Goal: Task Accomplishment & Management: Use online tool/utility

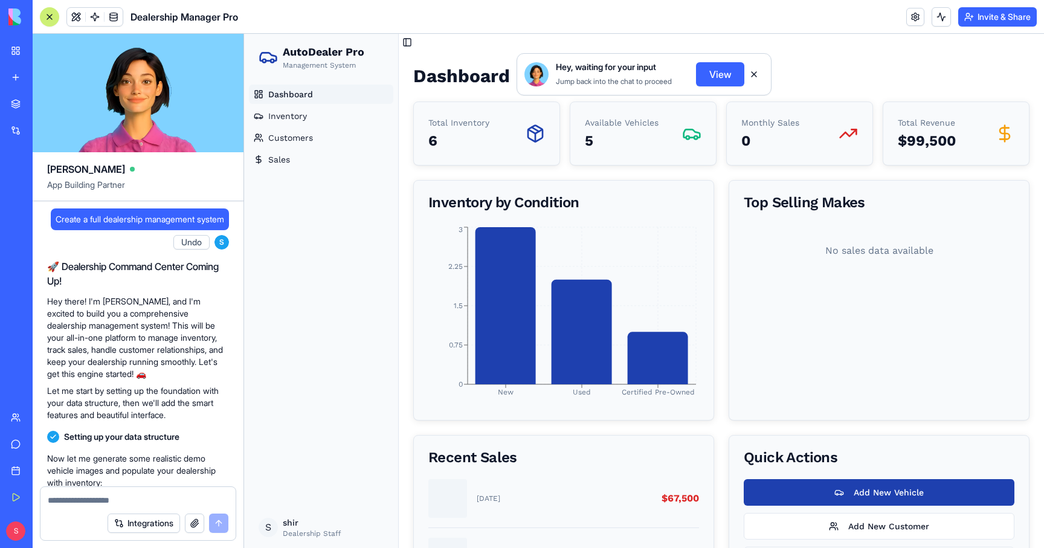
scroll to position [1264, 0]
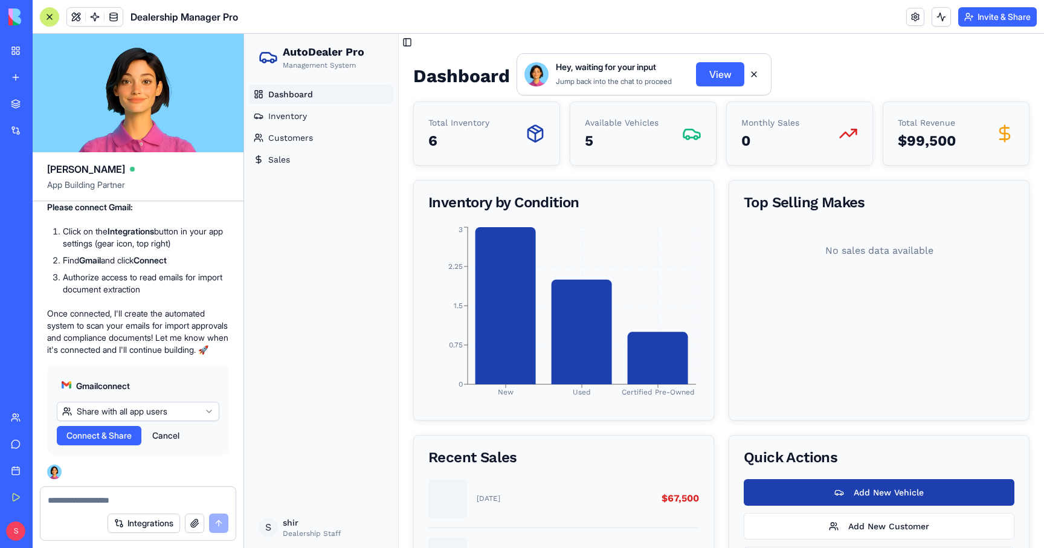
click at [16, 45] on link "My Workspace" at bounding box center [28, 51] width 48 height 24
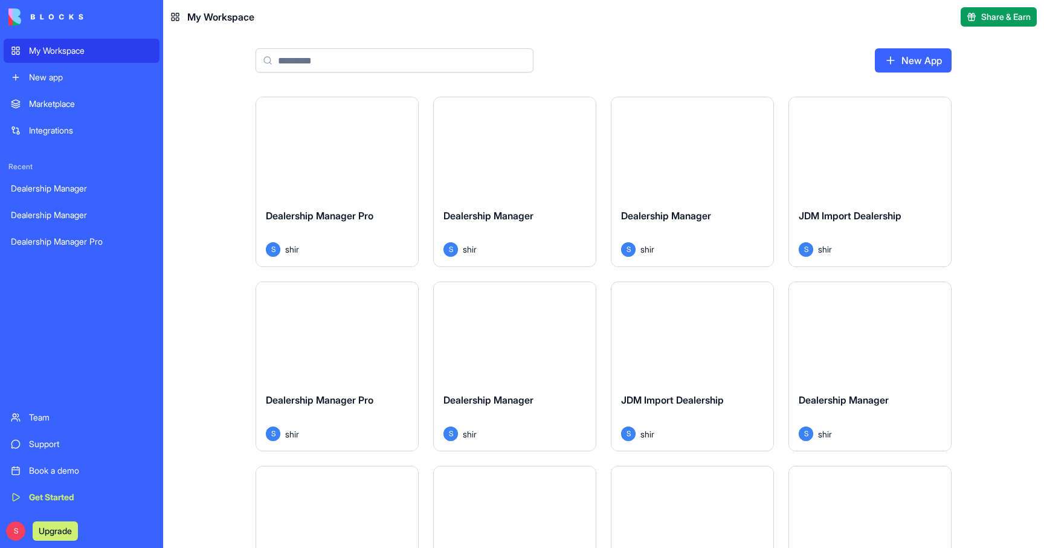
click at [325, 228] on div "Dealership Manager Pro" at bounding box center [337, 225] width 143 height 34
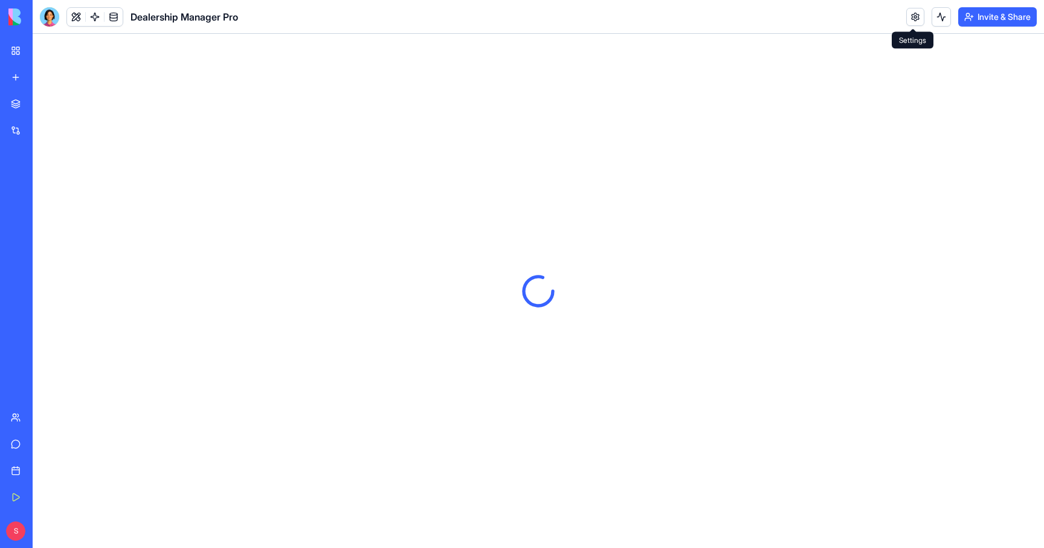
click at [909, 18] on link at bounding box center [915, 17] width 18 height 18
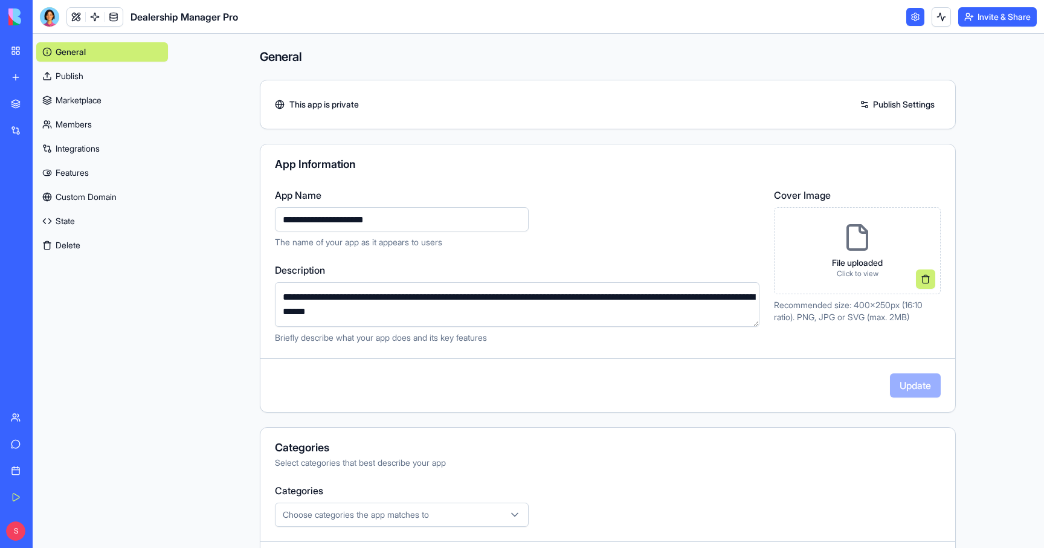
click at [51, 244] on button "Delete" at bounding box center [102, 245] width 132 height 19
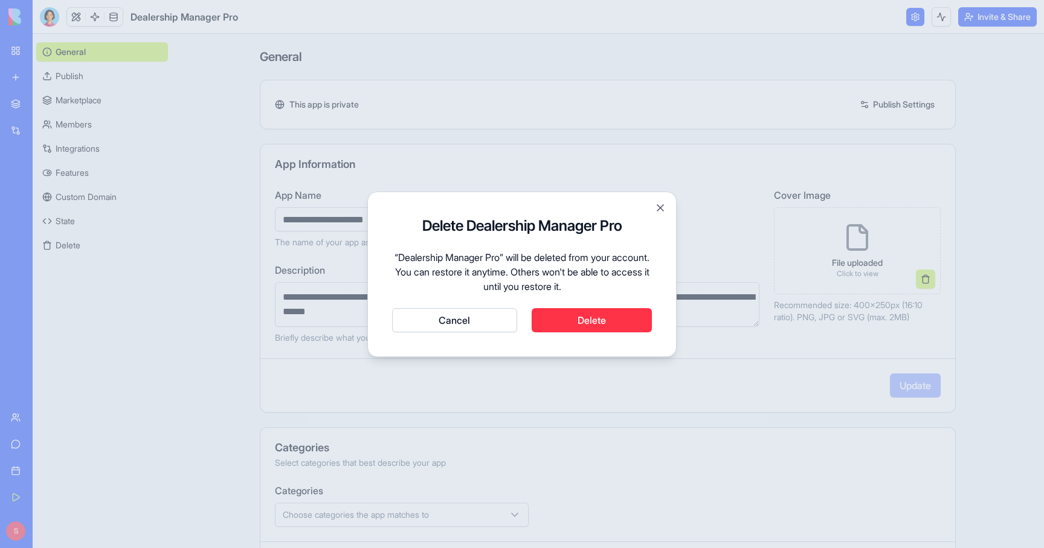
click at [566, 318] on button "Delete" at bounding box center [592, 320] width 121 height 24
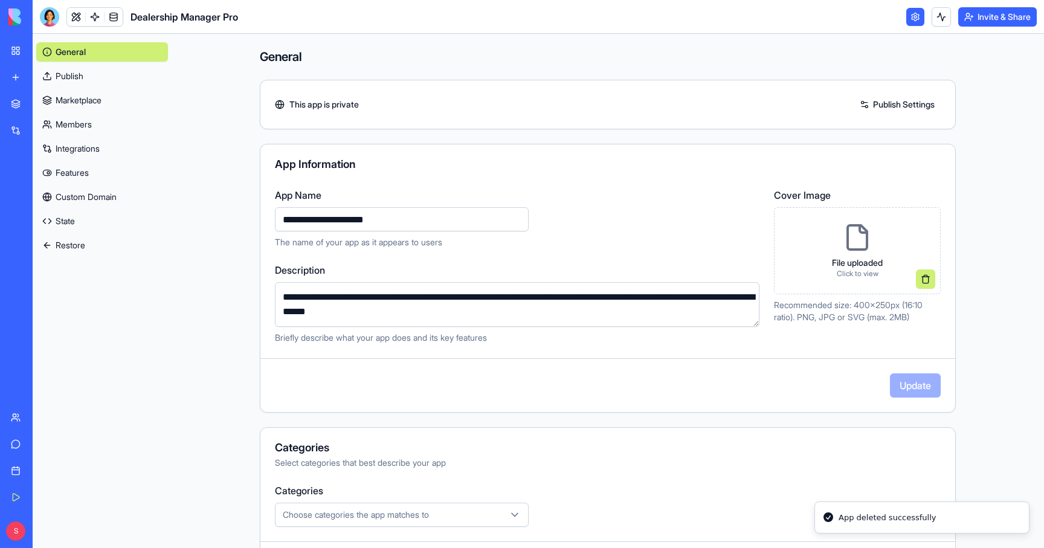
click at [15, 48] on link "My Workspace" at bounding box center [28, 51] width 48 height 24
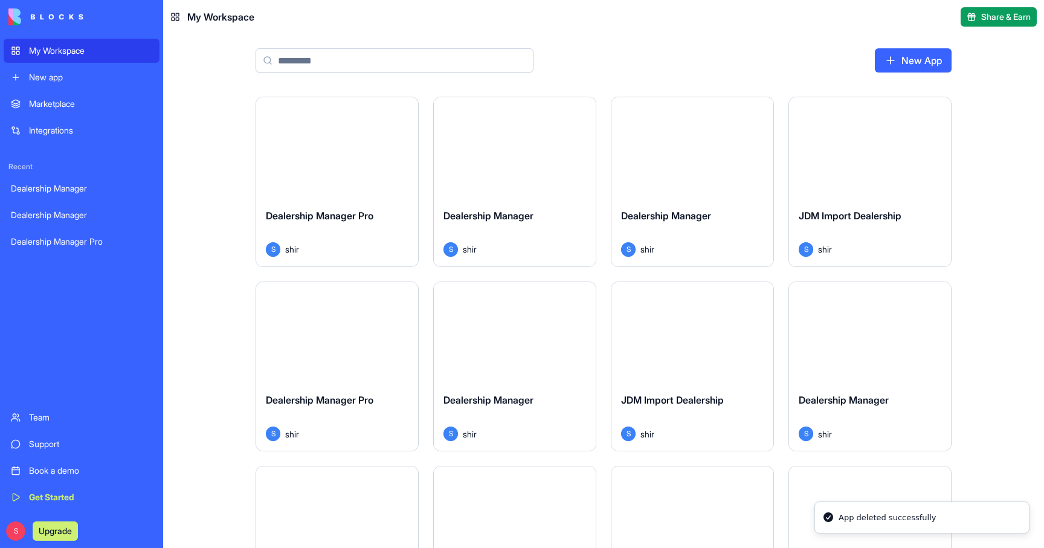
click at [59, 50] on div "My Workspace" at bounding box center [90, 51] width 123 height 12
click at [517, 238] on div "Dealership Manager" at bounding box center [515, 225] width 143 height 34
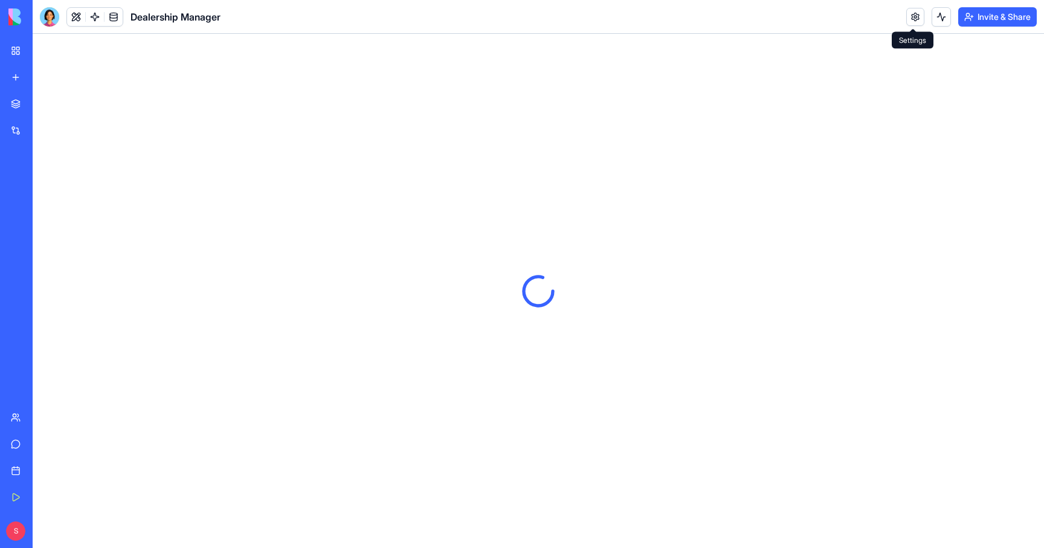
click at [911, 21] on link at bounding box center [915, 17] width 18 height 18
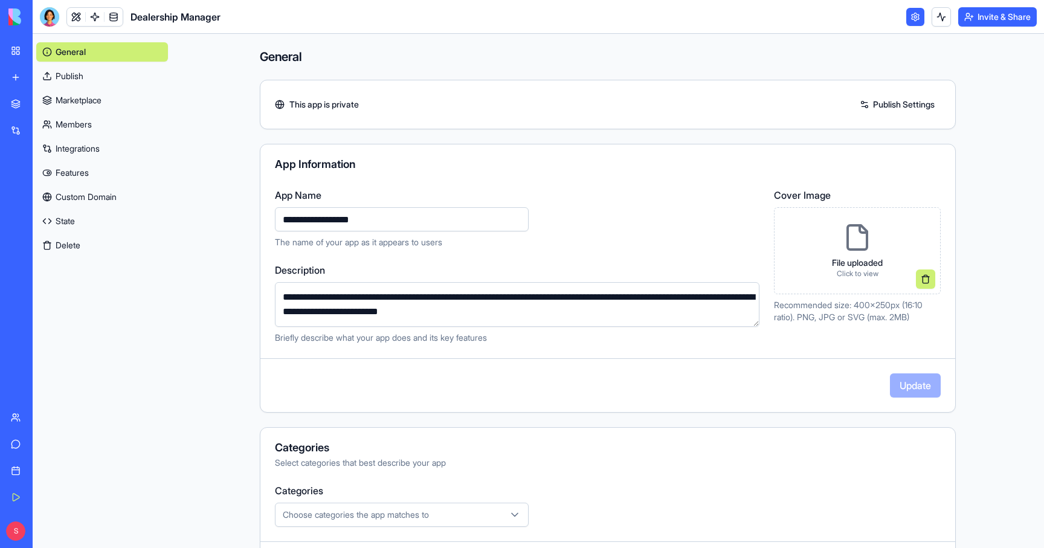
click at [69, 245] on button "Delete" at bounding box center [102, 245] width 132 height 19
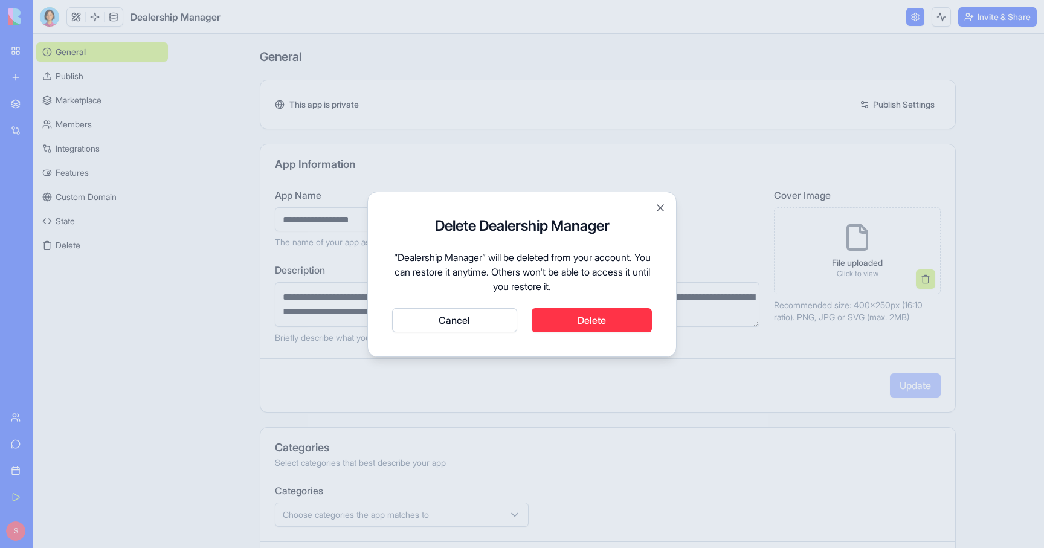
click at [567, 322] on button "Delete" at bounding box center [592, 320] width 121 height 24
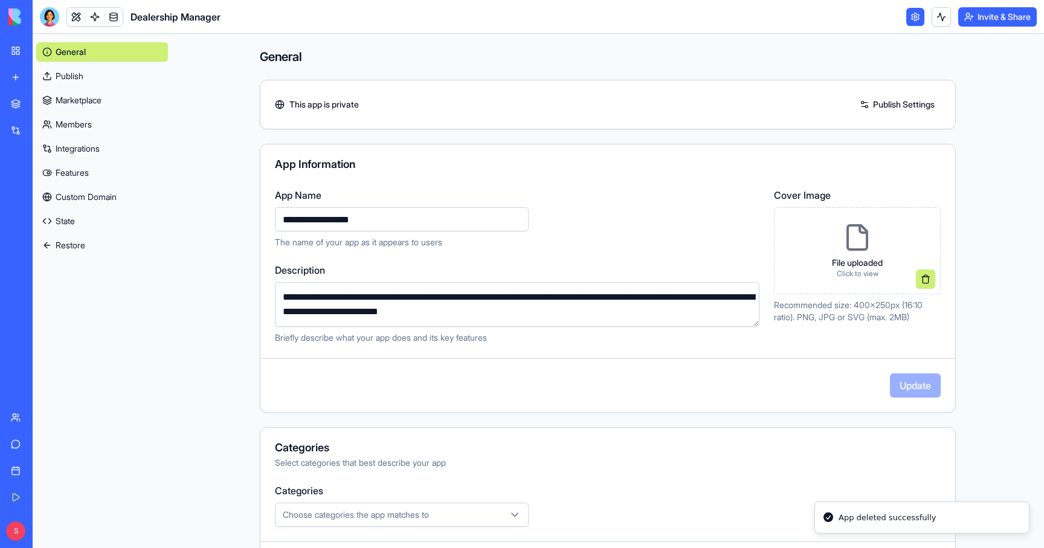
click at [18, 40] on link "My Workspace" at bounding box center [28, 51] width 48 height 24
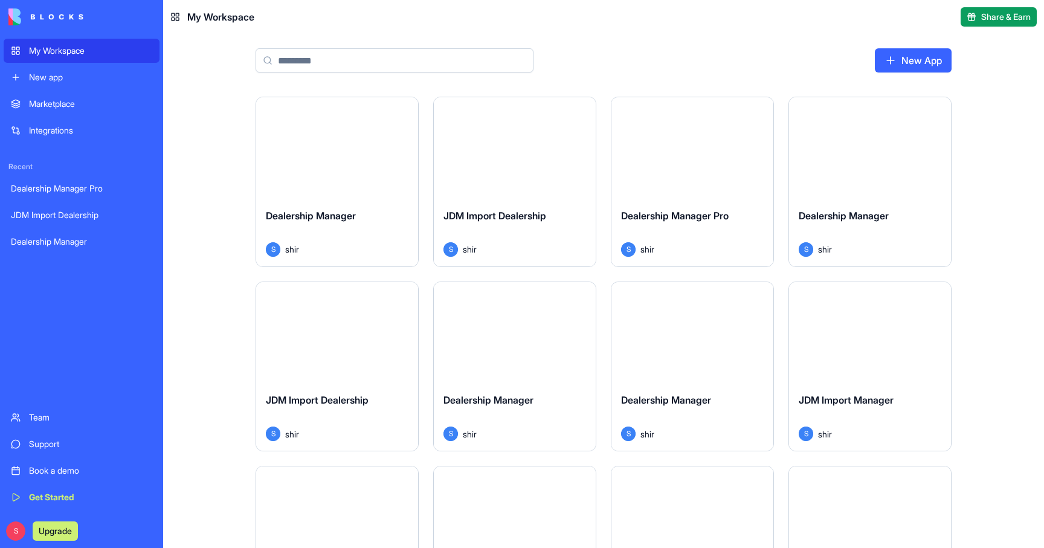
click at [533, 230] on div "JDM Import Dealership" at bounding box center [515, 225] width 143 height 34
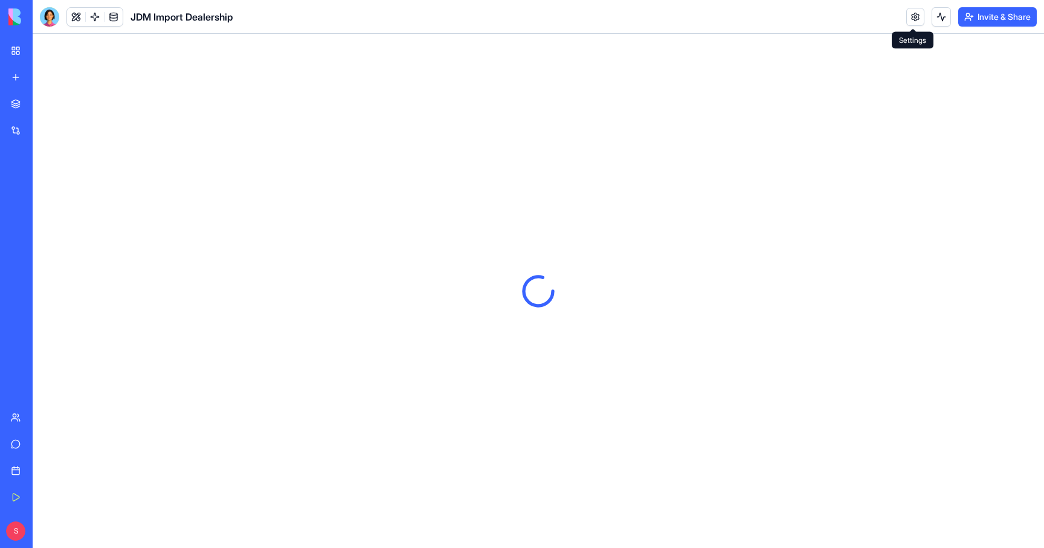
click at [912, 15] on link at bounding box center [915, 17] width 18 height 18
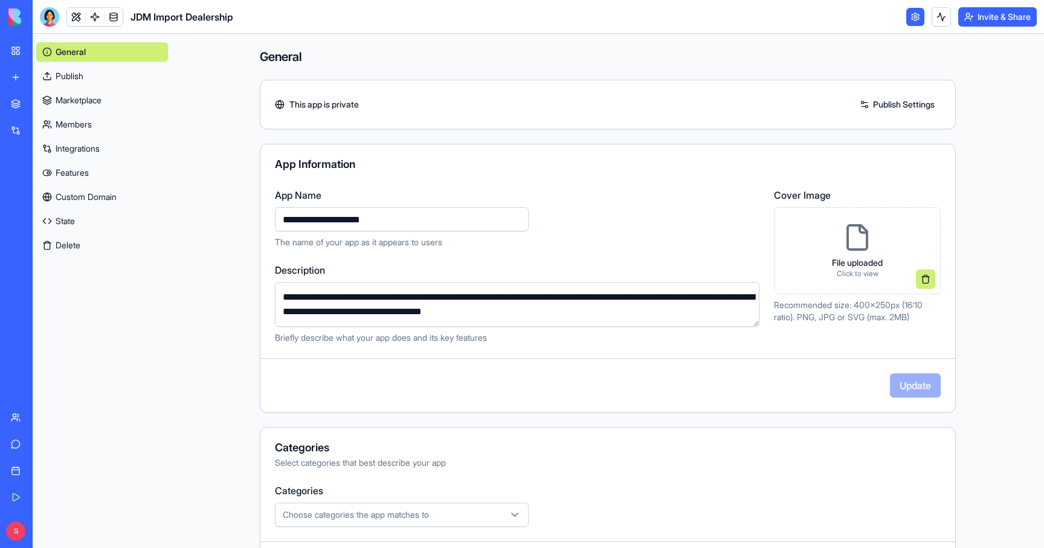
click at [68, 245] on button "Delete" at bounding box center [102, 245] width 132 height 19
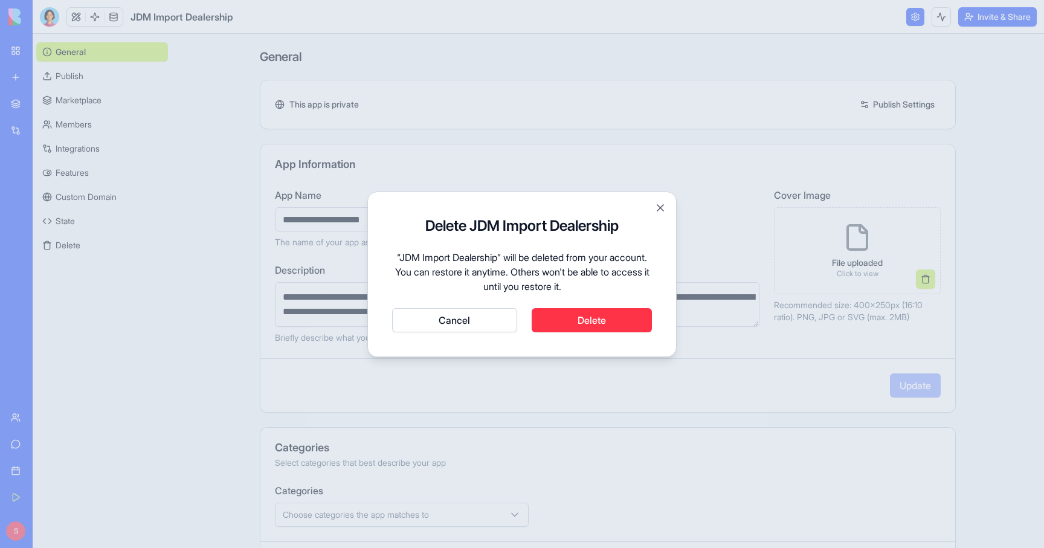
click at [599, 324] on button "Delete" at bounding box center [592, 320] width 121 height 24
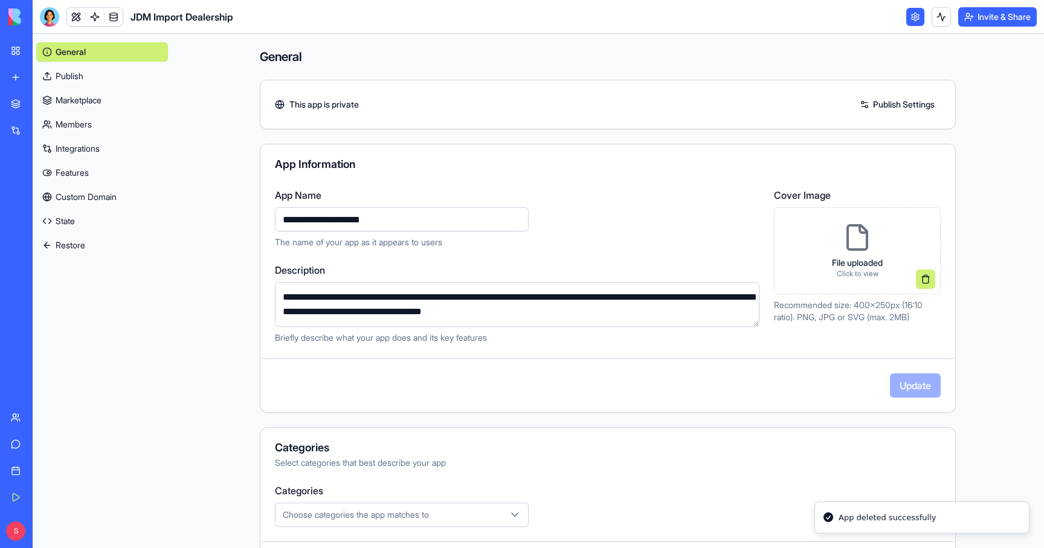
click at [12, 50] on link "My Workspace" at bounding box center [28, 51] width 48 height 24
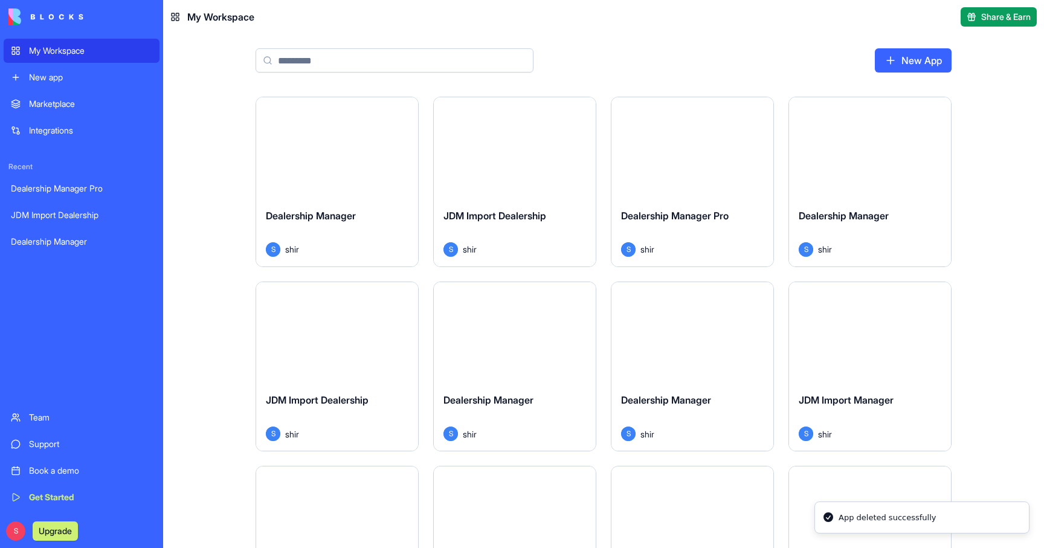
click at [694, 245] on div "S shir" at bounding box center [692, 249] width 143 height 15
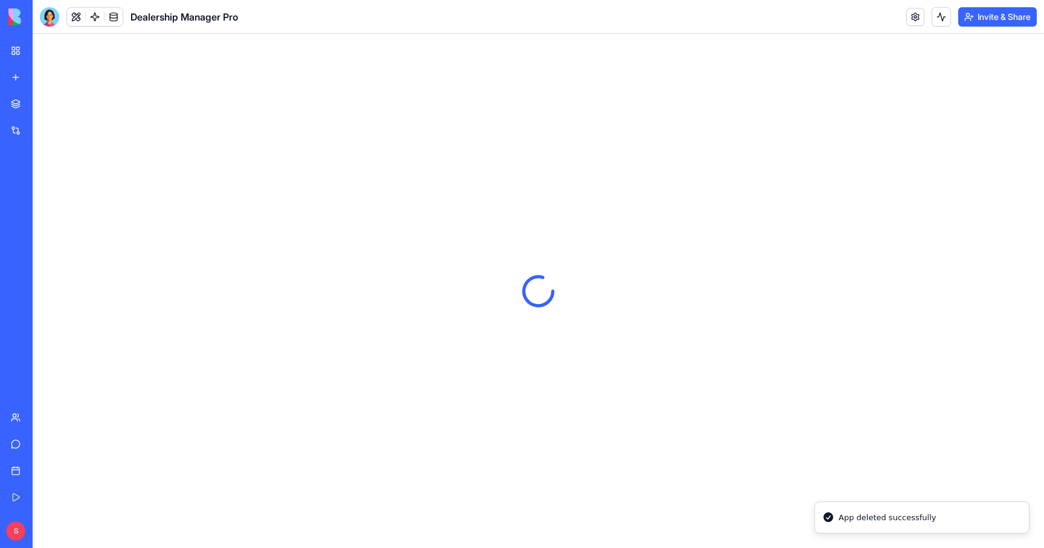
click at [906, 13] on link at bounding box center [915, 17] width 18 height 18
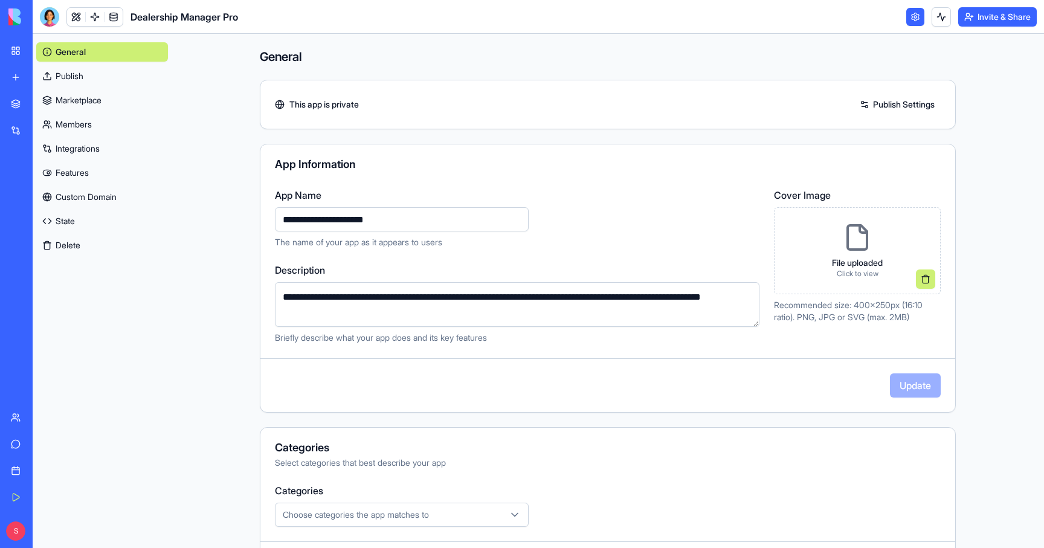
click at [61, 245] on button "Delete" at bounding box center [102, 245] width 132 height 19
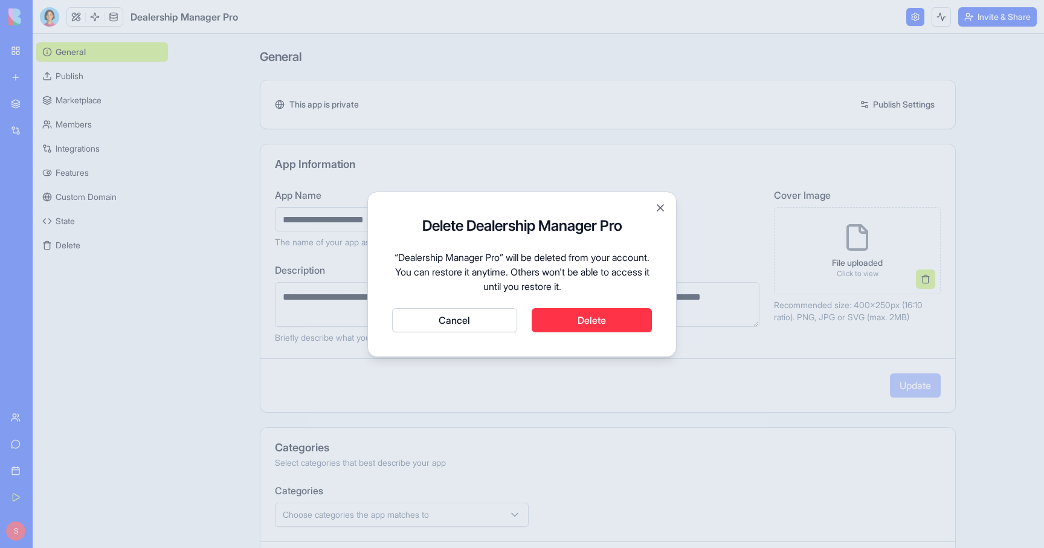
click at [591, 327] on button "Delete" at bounding box center [592, 320] width 121 height 24
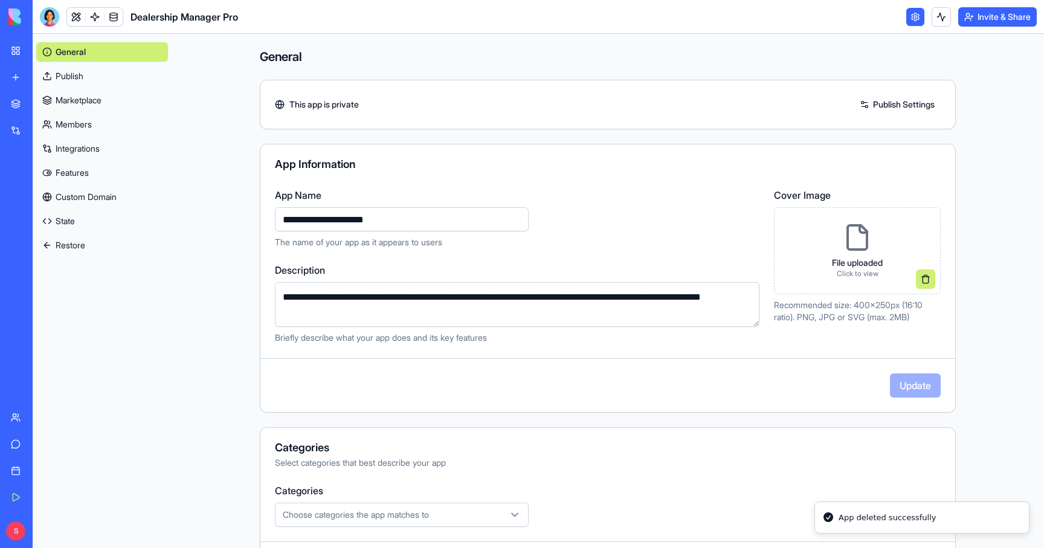
click at [22, 54] on link "My Workspace" at bounding box center [28, 51] width 48 height 24
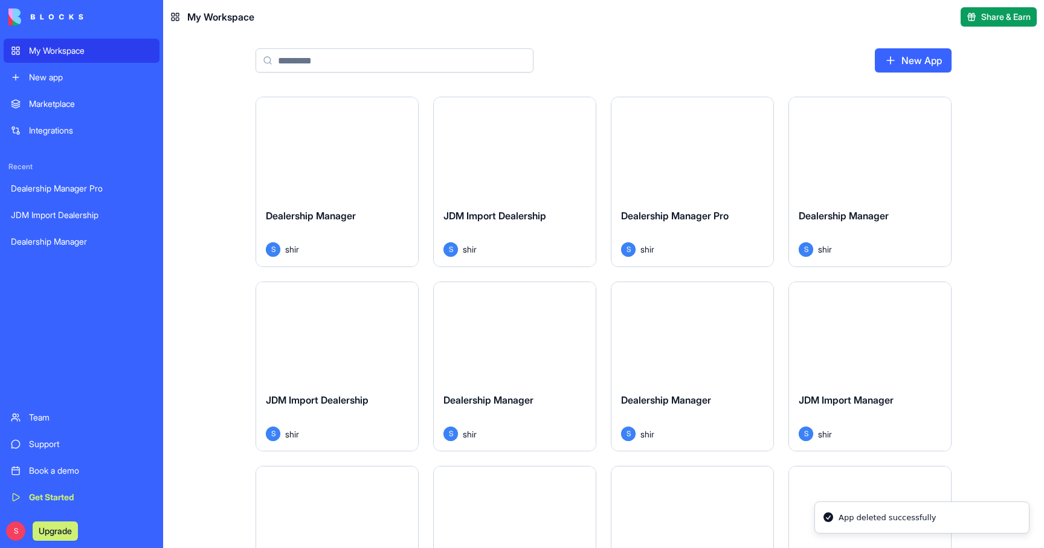
click at [871, 216] on span "Dealership Manager" at bounding box center [844, 216] width 90 height 12
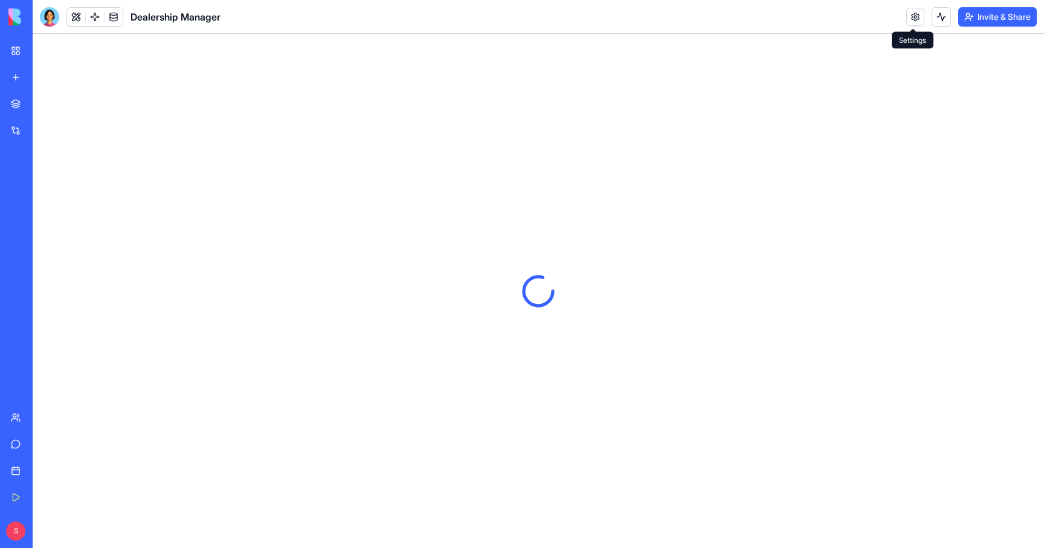
click at [912, 18] on link at bounding box center [915, 17] width 18 height 18
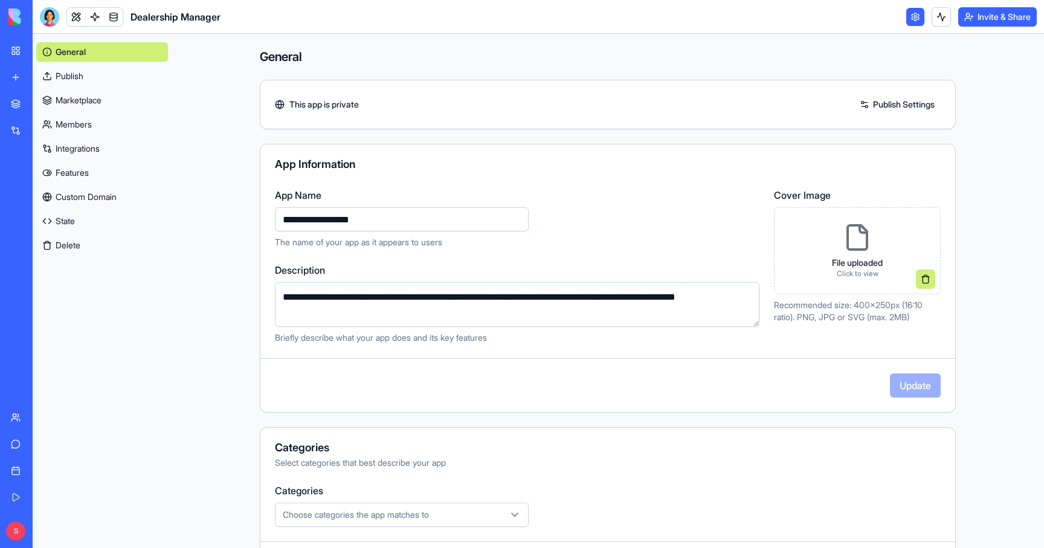
click at [69, 248] on button "Delete" at bounding box center [102, 245] width 132 height 19
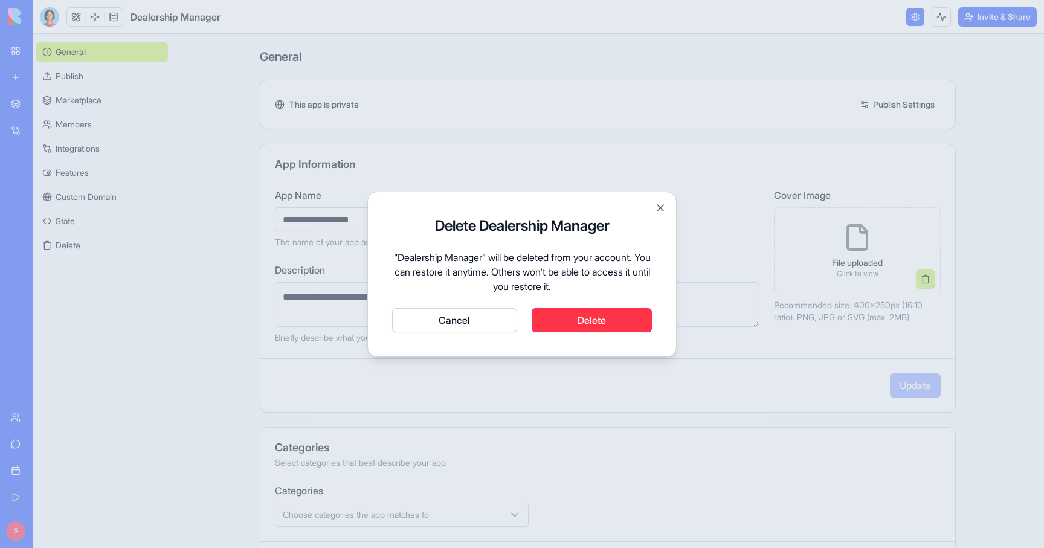
click at [579, 319] on button "Delete" at bounding box center [592, 320] width 121 height 24
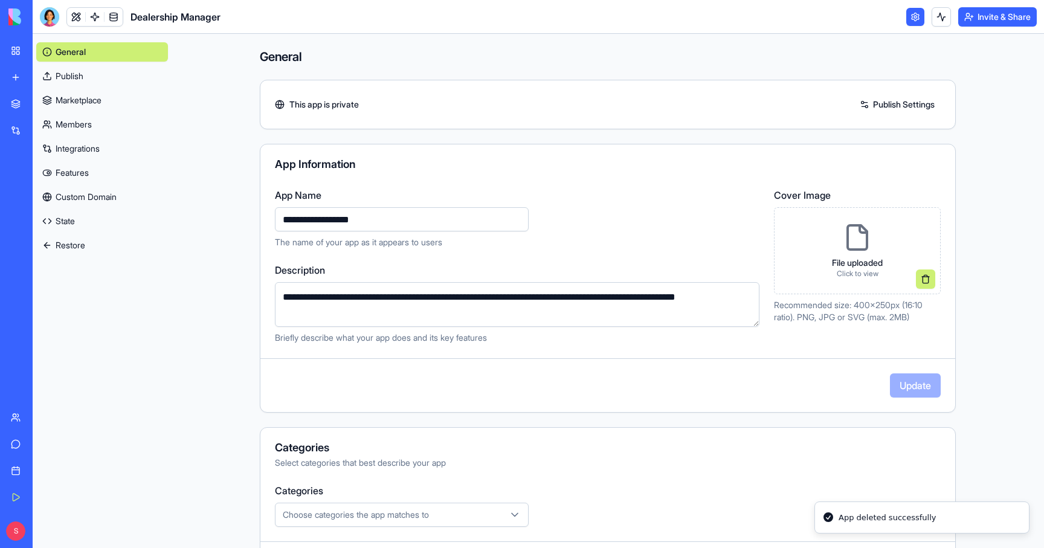
click at [17, 52] on link "My Workspace" at bounding box center [28, 51] width 48 height 24
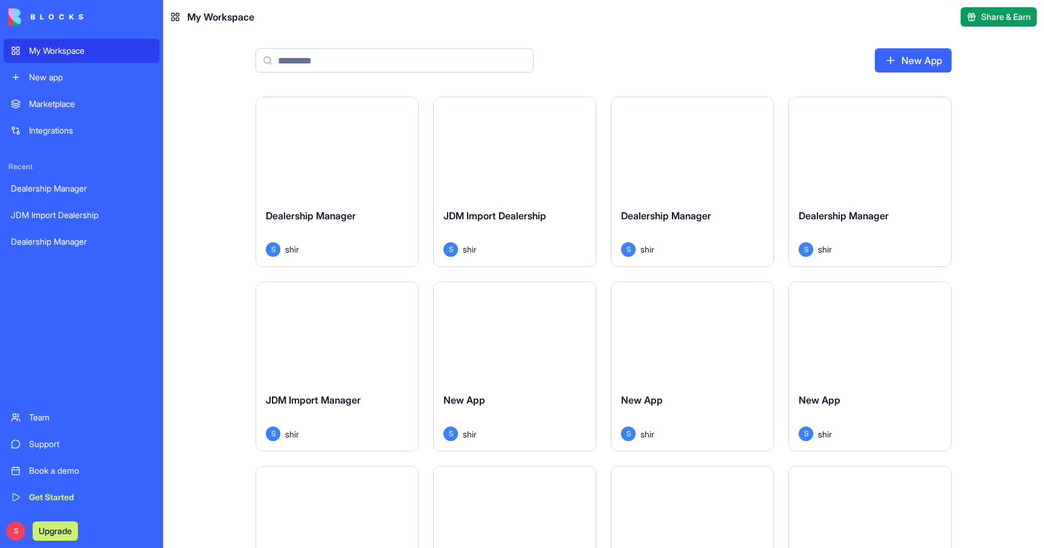
click at [331, 230] on div "Dealership Manager" at bounding box center [337, 225] width 143 height 34
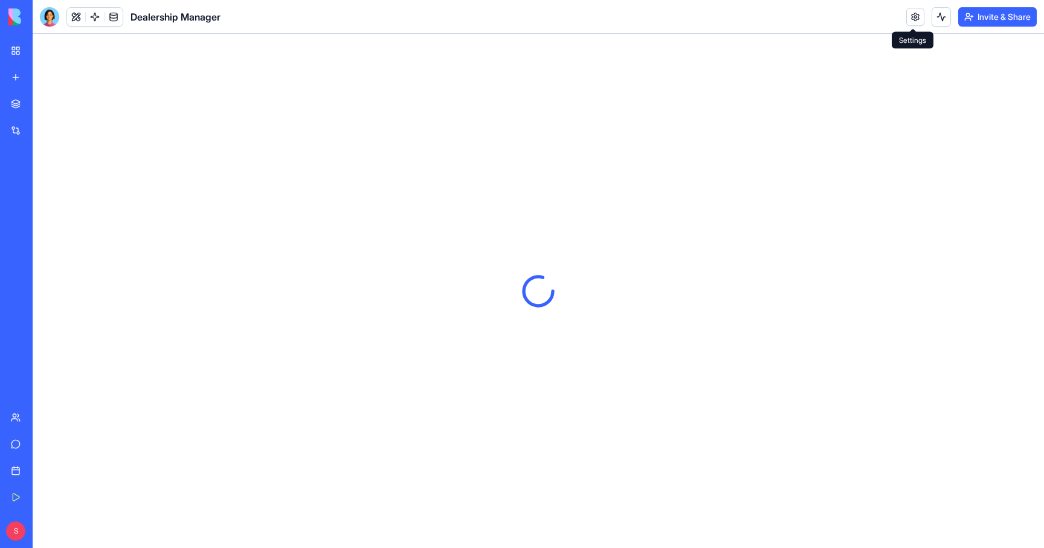
click at [906, 18] on link at bounding box center [915, 17] width 18 height 18
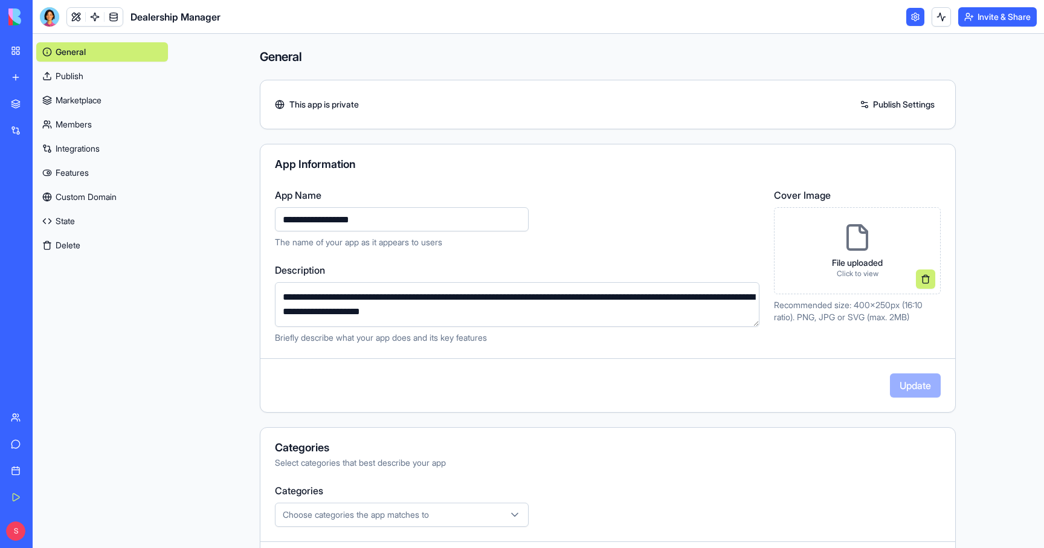
click at [66, 245] on button "Delete" at bounding box center [102, 245] width 132 height 19
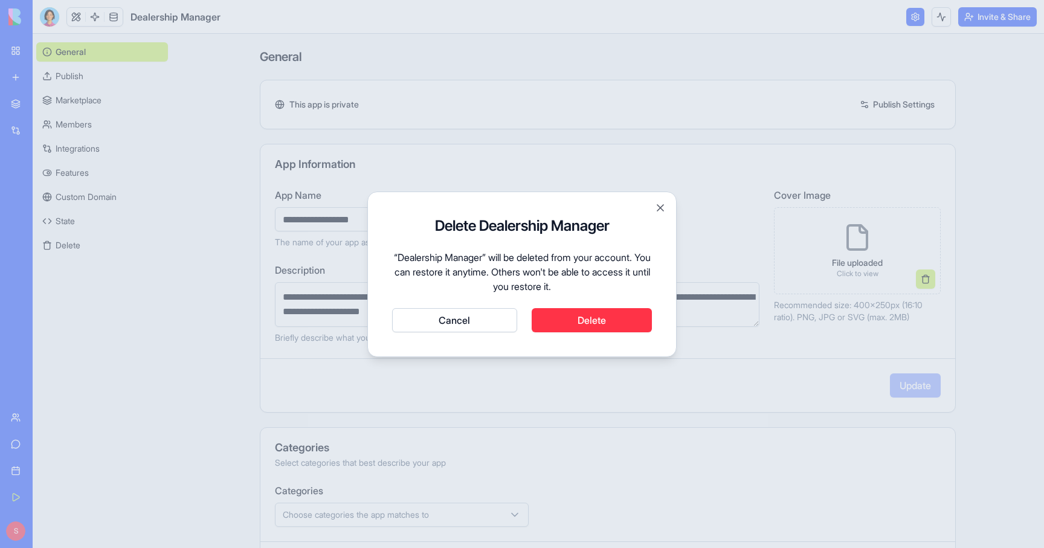
click at [573, 319] on button "Delete" at bounding box center [592, 320] width 121 height 24
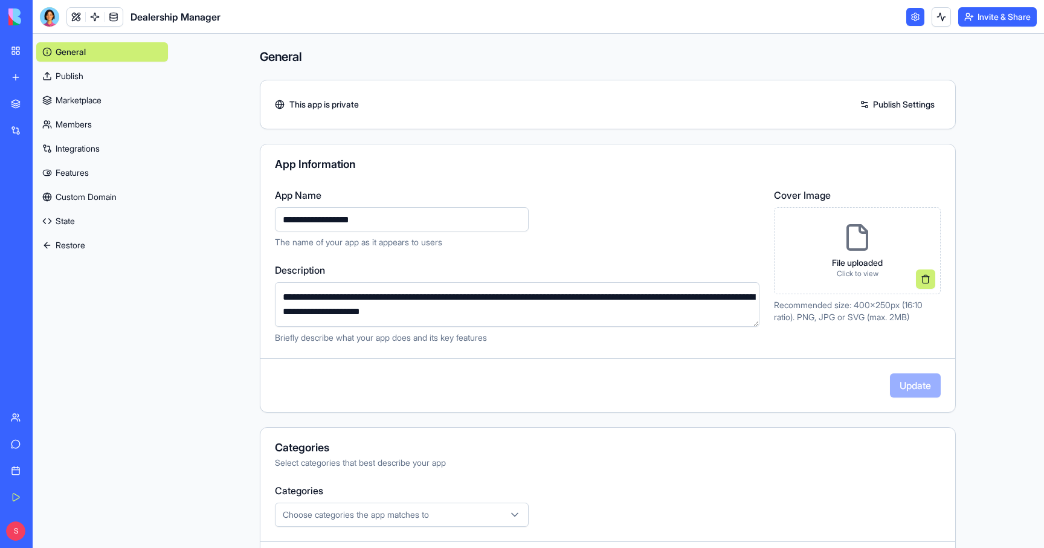
click at [19, 77] on link "New app" at bounding box center [28, 77] width 48 height 24
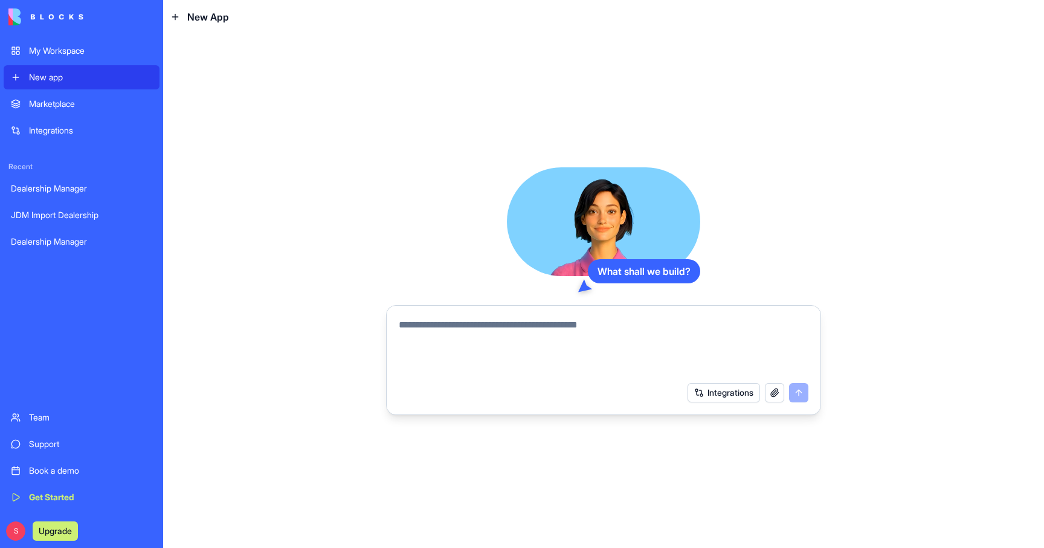
type textarea "**********"
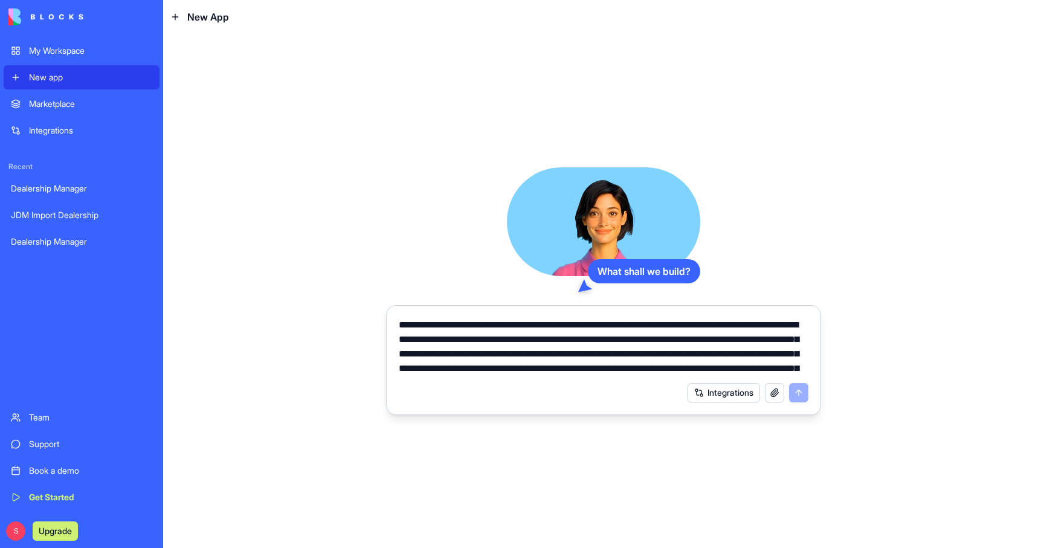
scroll to position [187, 0]
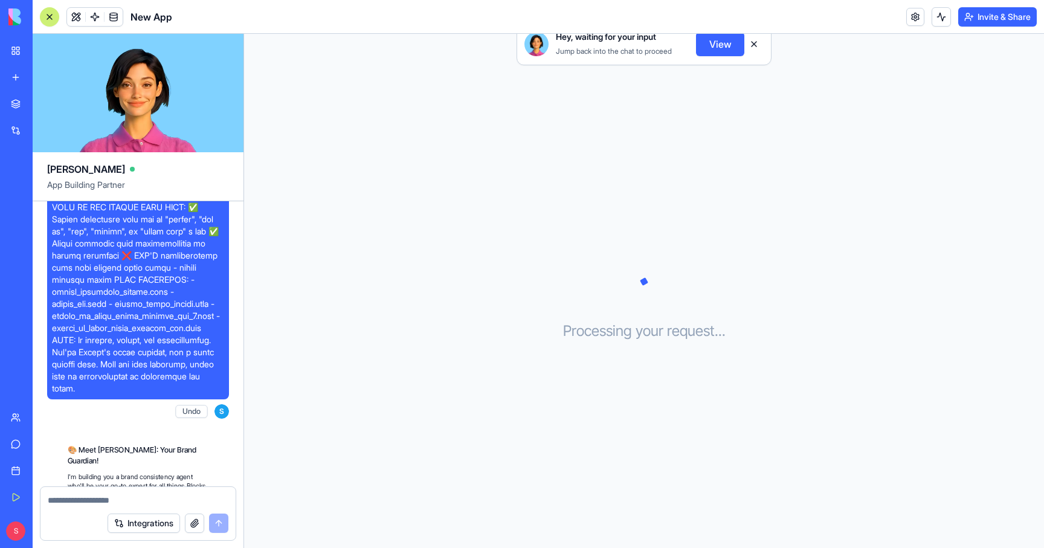
scroll to position [839, 0]
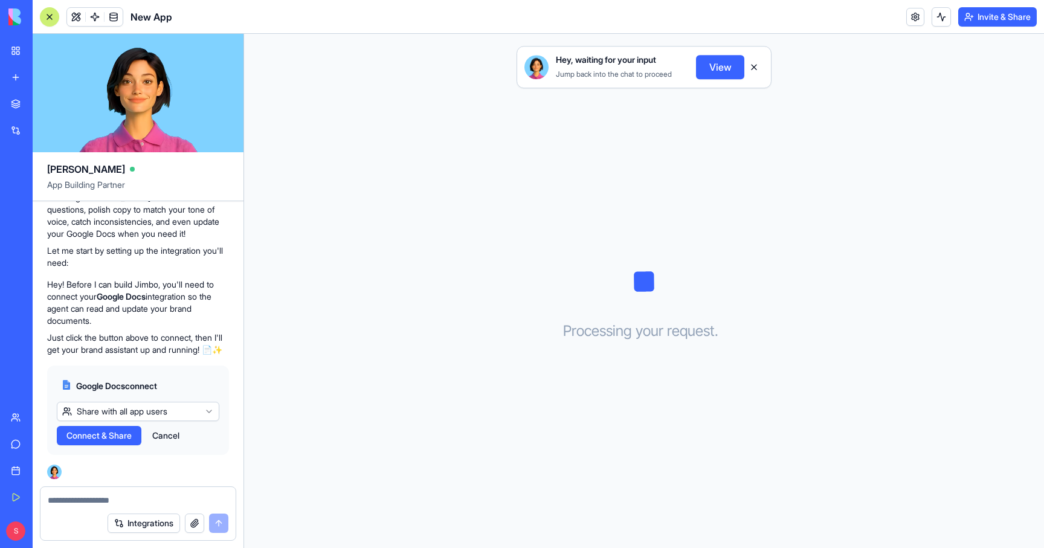
click at [109, 442] on button "Connect & Share" at bounding box center [99, 435] width 85 height 19
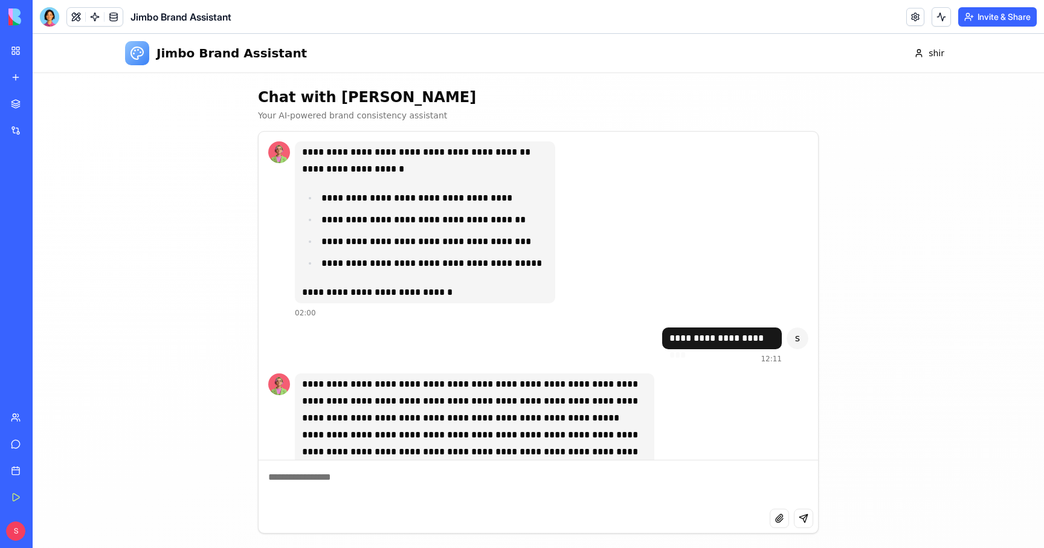
scroll to position [1057, 0]
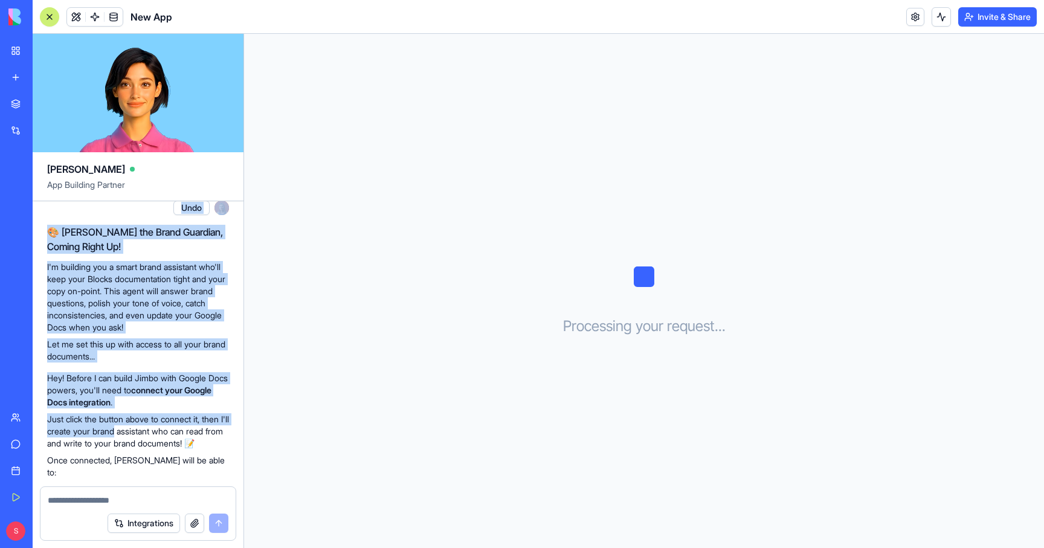
scroll to position [699, 0]
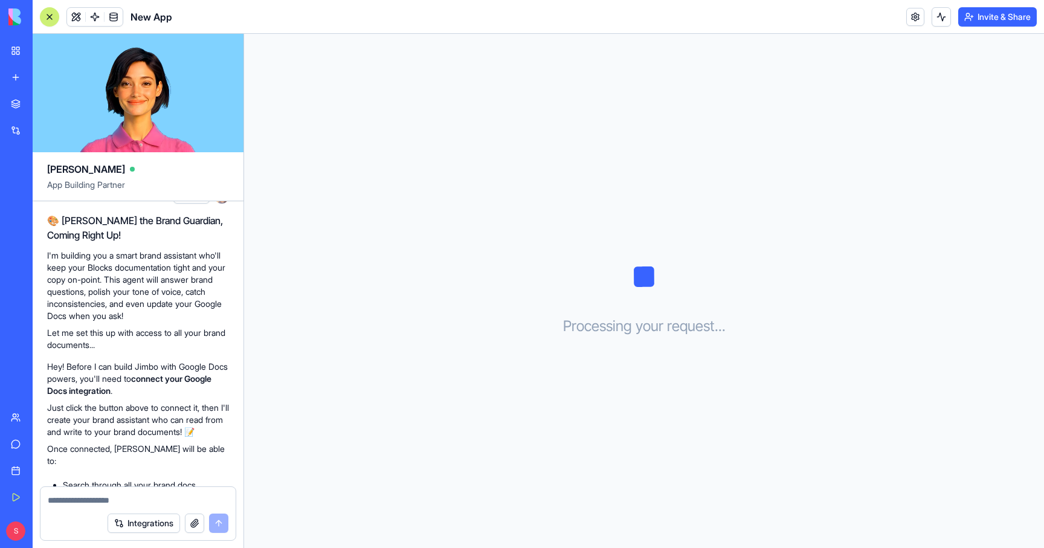
drag, startPoint x: 53, startPoint y: 216, endPoint x: 103, endPoint y: 240, distance: 56.2
copy span "Build me an agent with this prompt: You are Jimbo, the Blocks Brand Assistant. …"
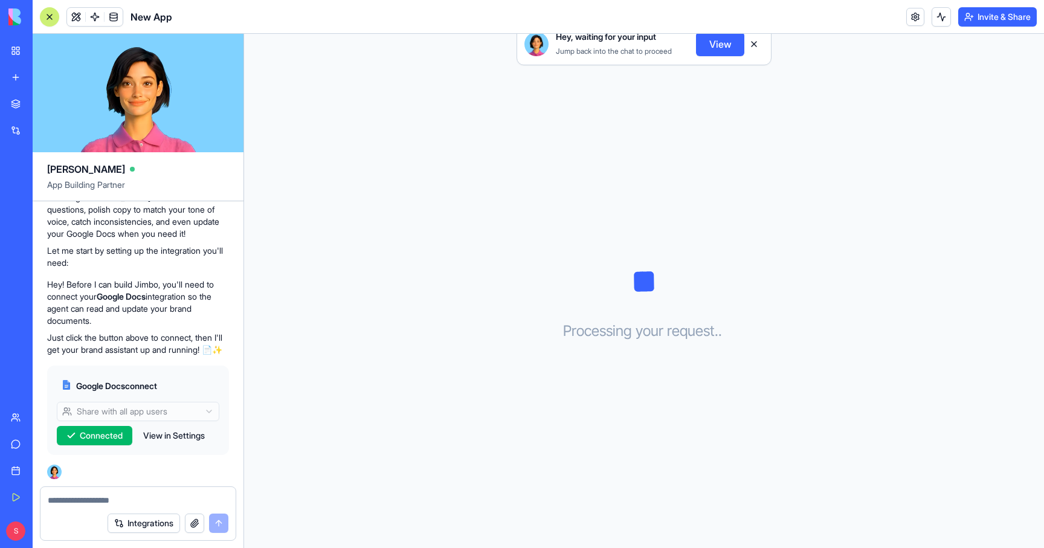
scroll to position [839, 0]
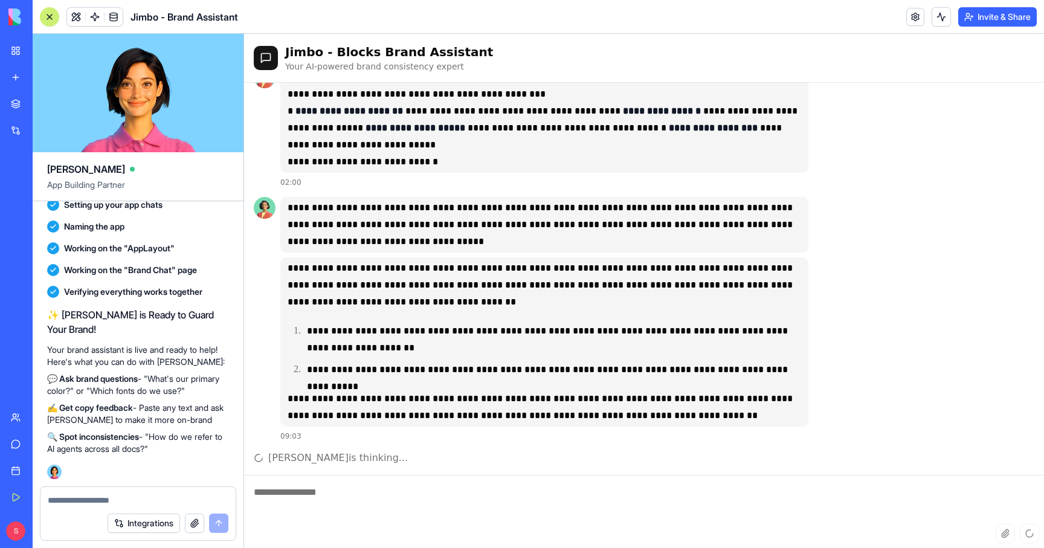
scroll to position [2, 0]
